Goal: Navigation & Orientation: Find specific page/section

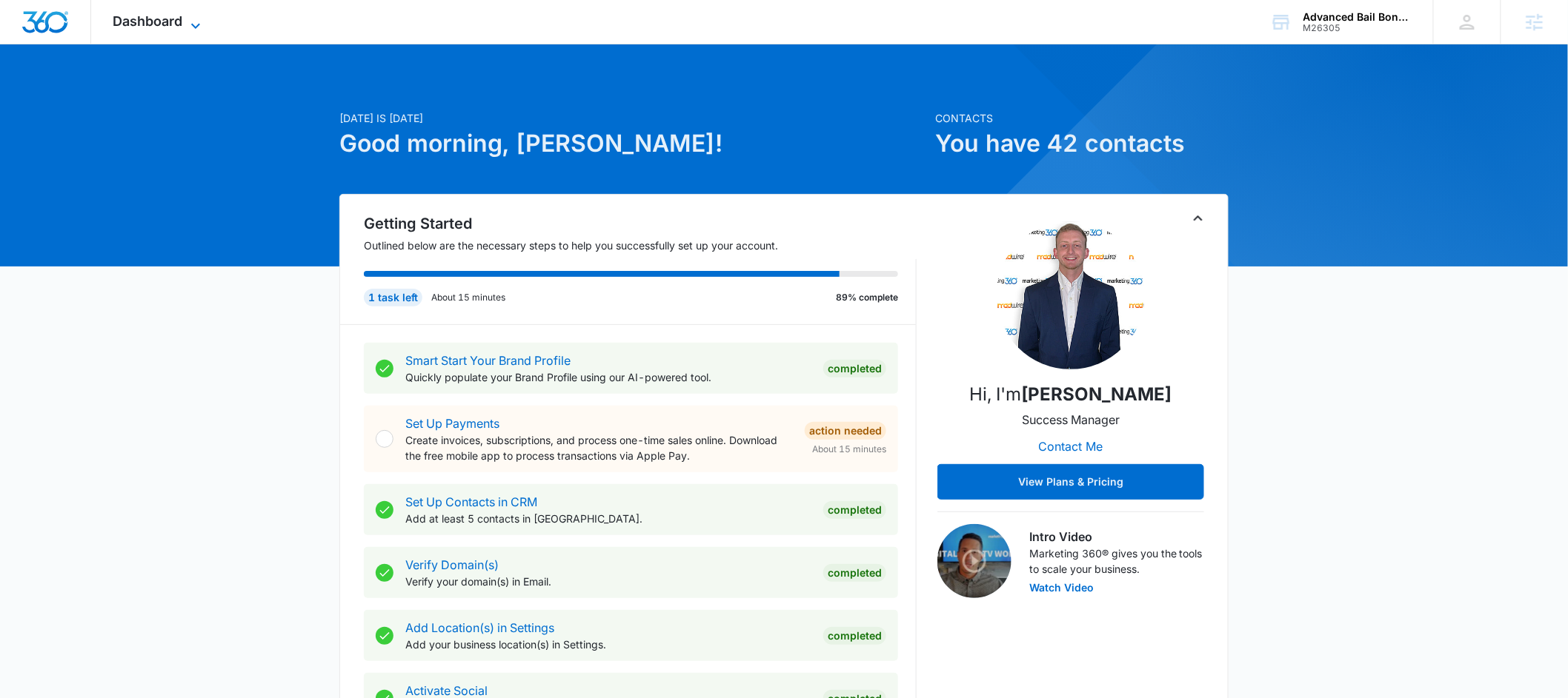
click at [151, 19] on span "Dashboard" at bounding box center [148, 21] width 70 height 15
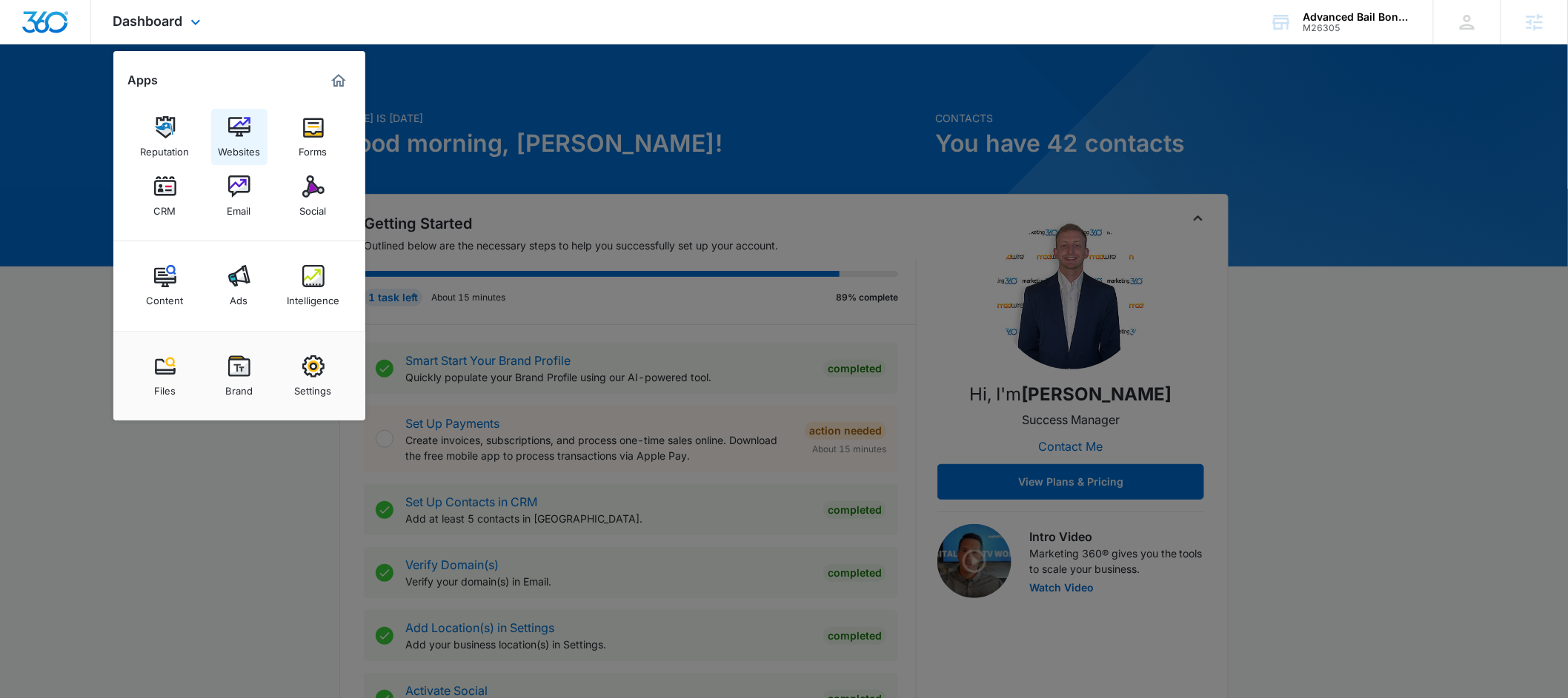
click at [237, 138] on img at bounding box center [239, 128] width 22 height 22
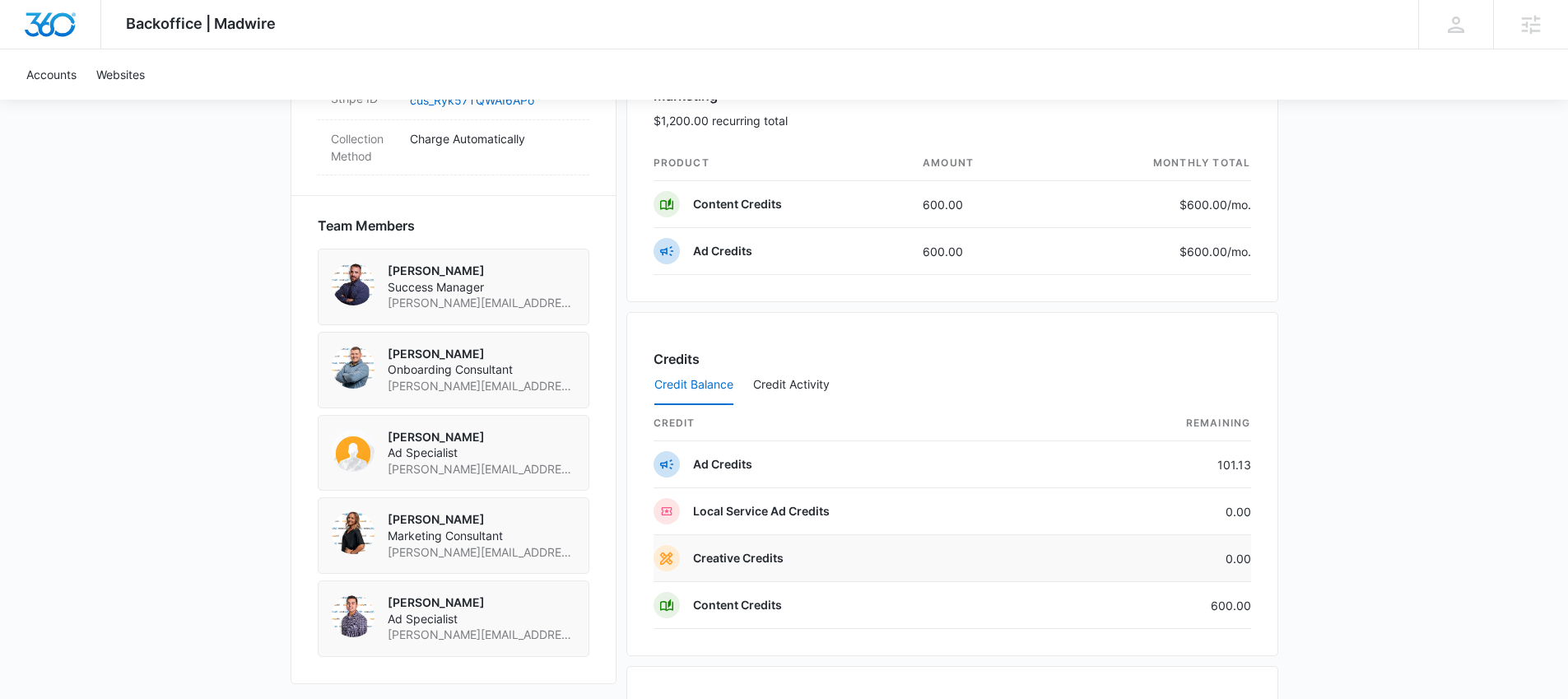
scroll to position [1253, 0]
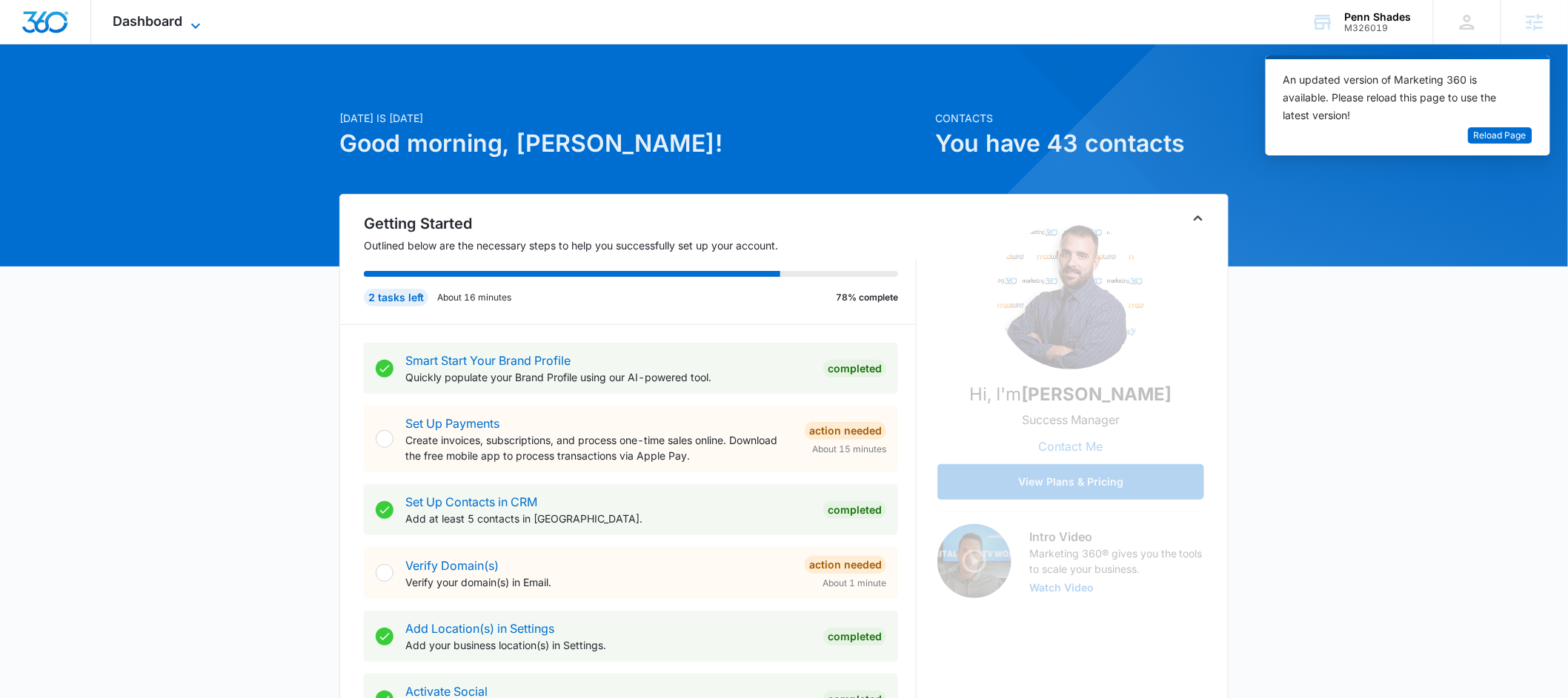
click at [166, 24] on span "Dashboard" at bounding box center [148, 21] width 70 height 15
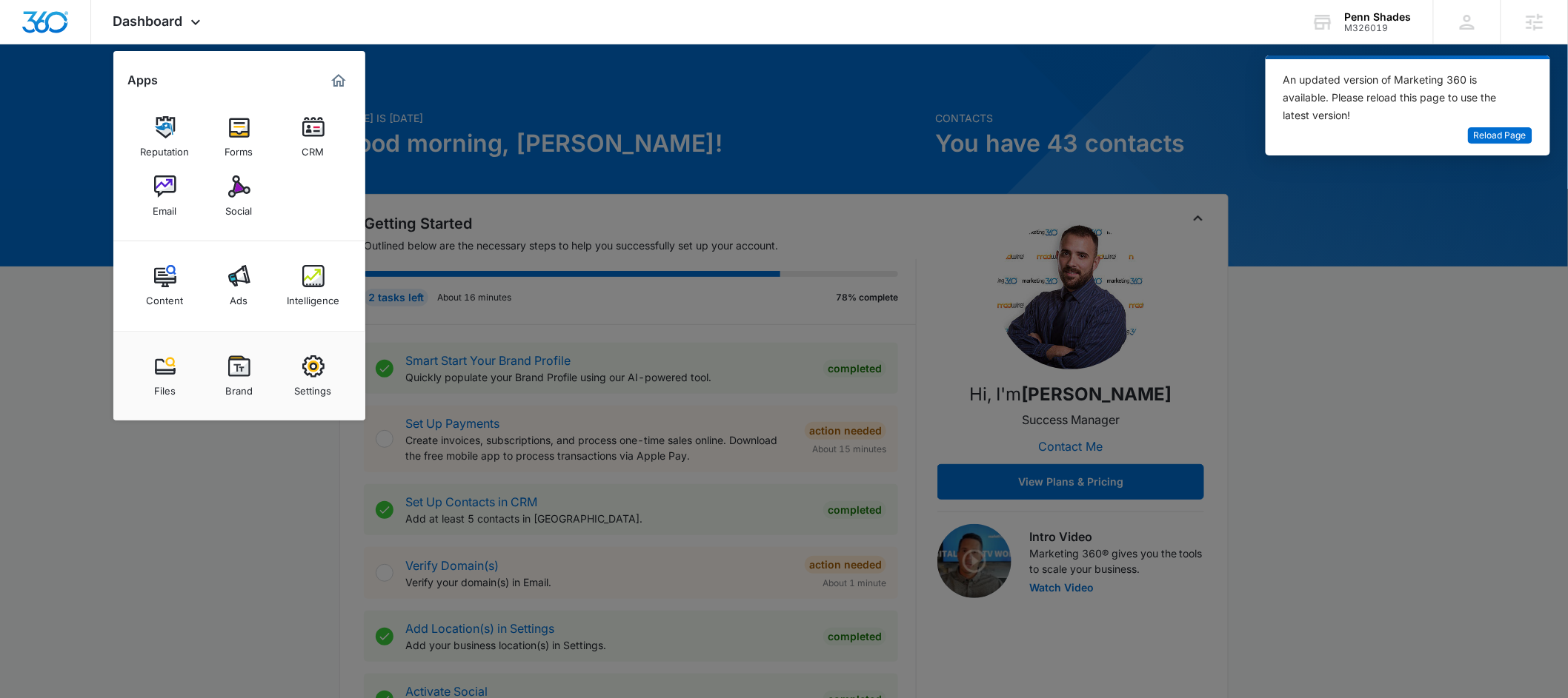
click at [252, 445] on div at bounding box center [784, 349] width 1568 height 698
